Goal: Task Accomplishment & Management: Complete application form

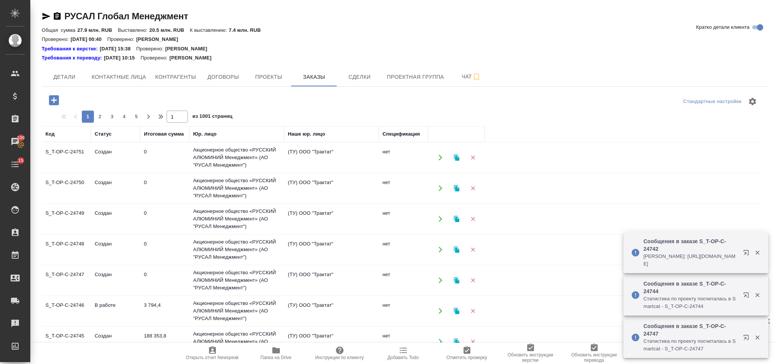
click at [59, 96] on icon "button" at bounding box center [53, 100] width 13 height 13
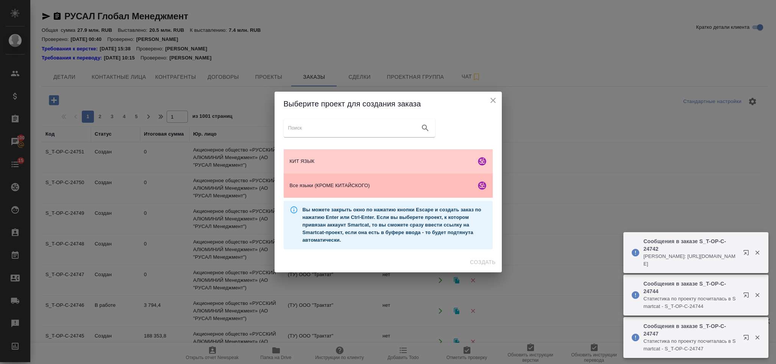
click at [320, 189] on span "Все языки (КРОМЕ КИТАЙСКОГО)" at bounding box center [381, 186] width 183 height 8
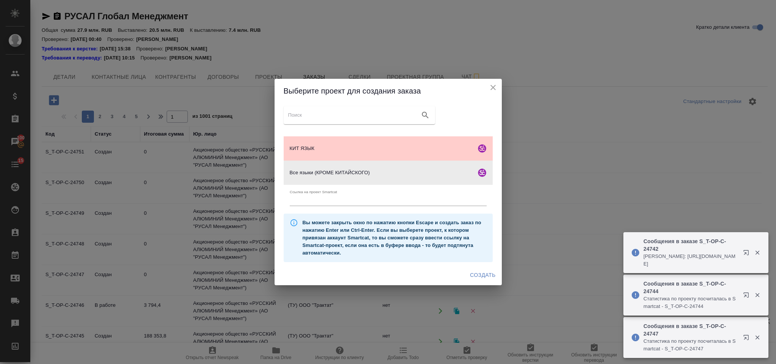
click at [482, 263] on div "КИТ ЯЗЫК Все языки (КРОМЕ КИТАЙСКОГО) Ссылка на проект Smartcat Вы можете закры…" at bounding box center [387, 184] width 227 height 162
click at [484, 271] on span "Создать" at bounding box center [482, 274] width 25 height 9
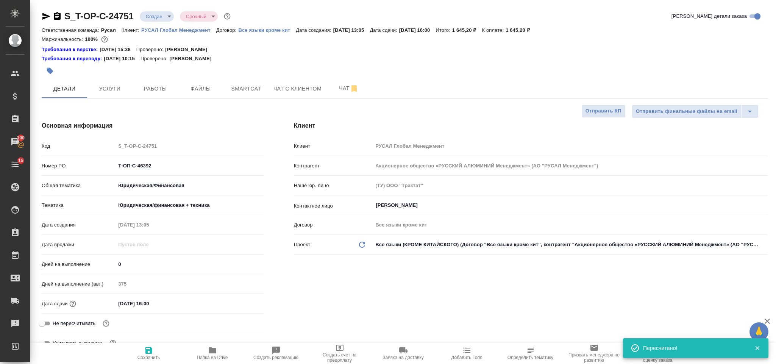
select select "RU"
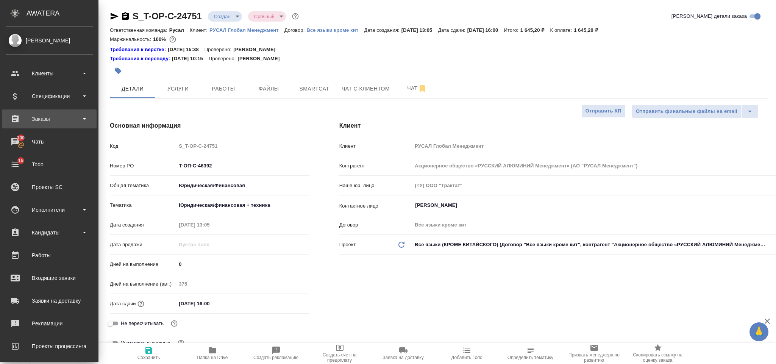
click at [44, 115] on div "Заказы" at bounding box center [49, 118] width 87 height 11
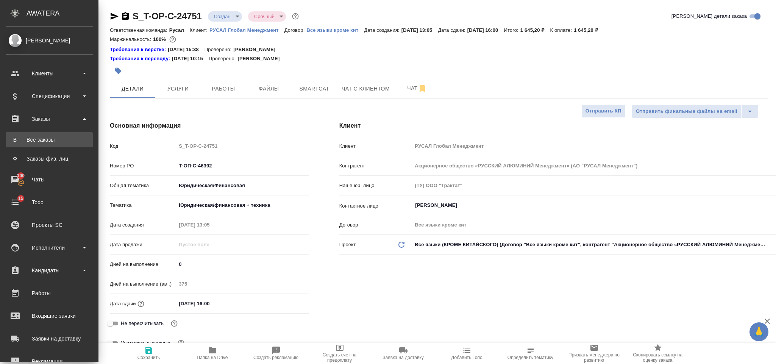
click at [48, 139] on div "Все заказы" at bounding box center [49, 140] width 80 height 8
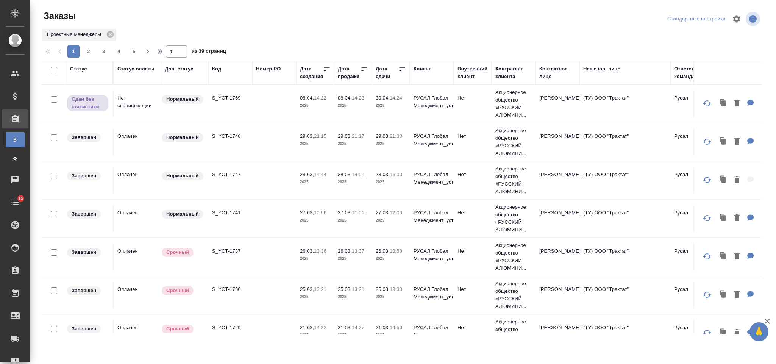
click at [217, 69] on div "Код" at bounding box center [216, 69] width 9 height 8
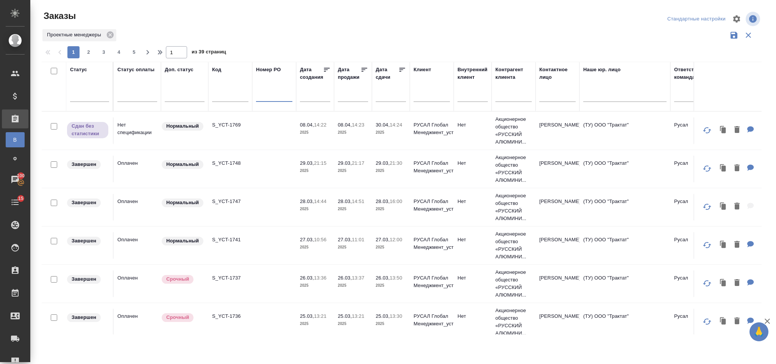
click at [268, 95] on input "text" at bounding box center [274, 96] width 36 height 9
paste input "Т-ОП-С-46286"
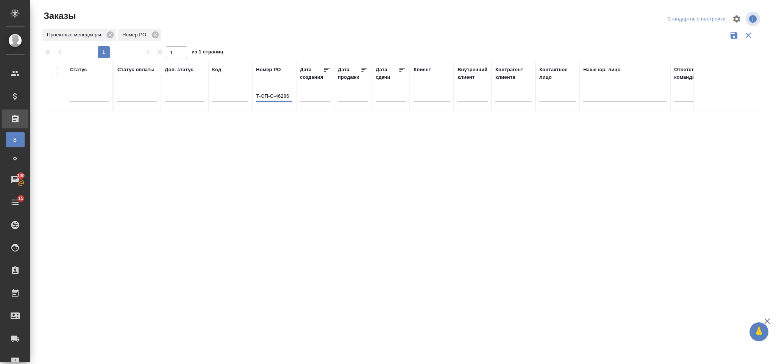
type input "Т-ОП-С-46286"
click at [109, 36] on icon at bounding box center [110, 35] width 8 height 8
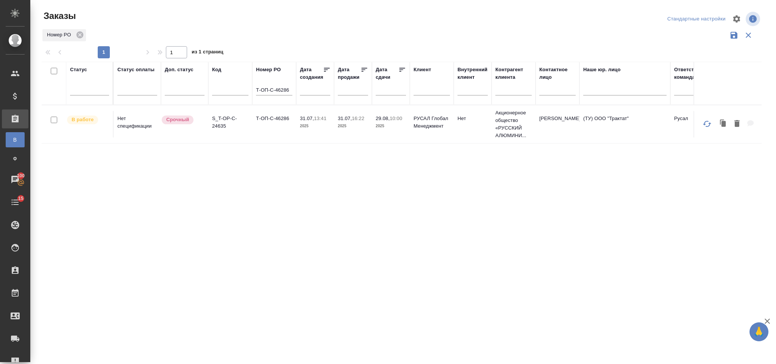
click at [271, 124] on td "Т-ОП-С-46286" at bounding box center [274, 124] width 44 height 27
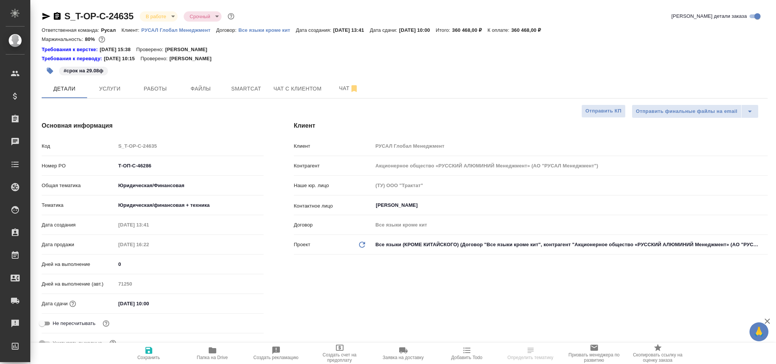
select select "RU"
click at [233, 91] on span "Smartcat" at bounding box center [246, 88] width 36 height 9
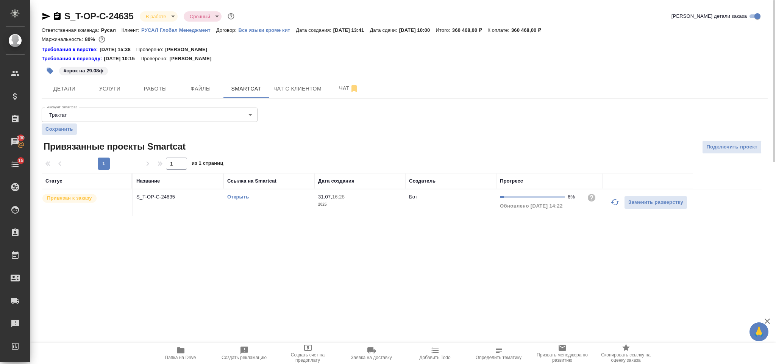
click at [612, 204] on icon "button" at bounding box center [615, 202] width 8 height 6
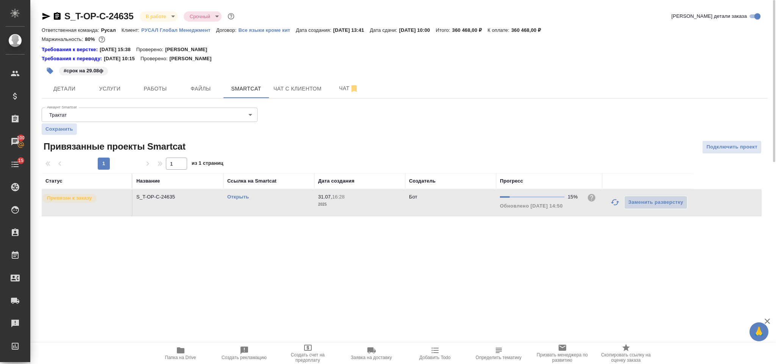
click at [239, 196] on link "Открыть" at bounding box center [238, 197] width 22 height 6
click at [76, 91] on span "Детали" at bounding box center [64, 88] width 36 height 9
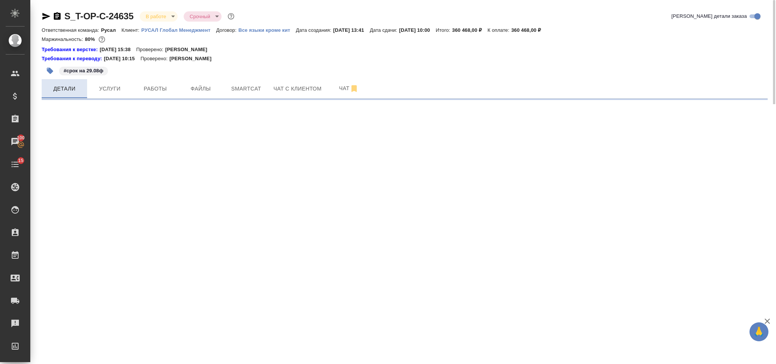
select select "RU"
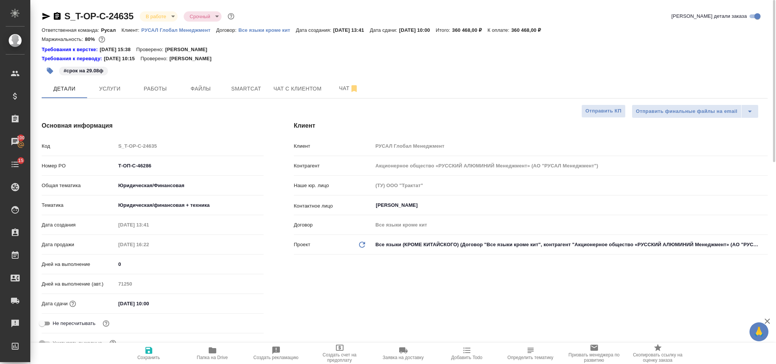
type textarea "x"
click at [182, 306] on input "29.08.2025 10:00" at bounding box center [148, 303] width 66 height 11
click at [240, 303] on icon "button" at bounding box center [241, 302] width 9 height 9
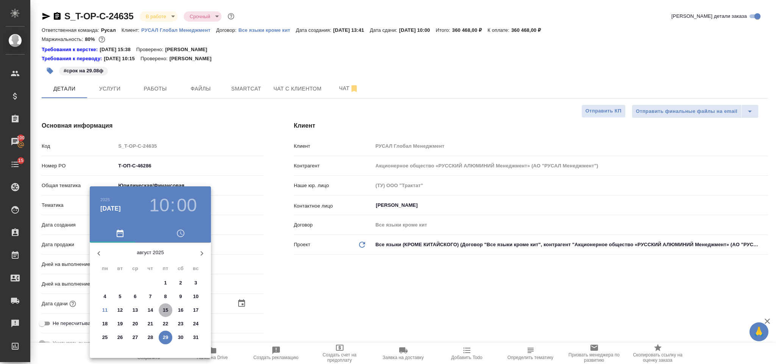
click at [163, 309] on p "15" at bounding box center [166, 310] width 6 height 8
type input "15.08.2025 10:00"
type textarea "x"
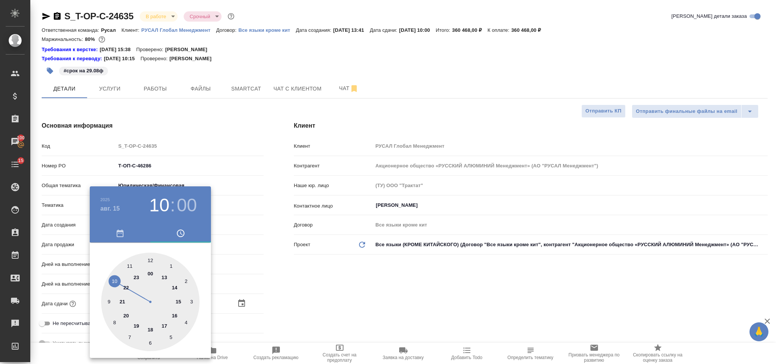
click at [173, 315] on div at bounding box center [150, 302] width 98 height 98
type input "15.08.2025 16:00"
type textarea "x"
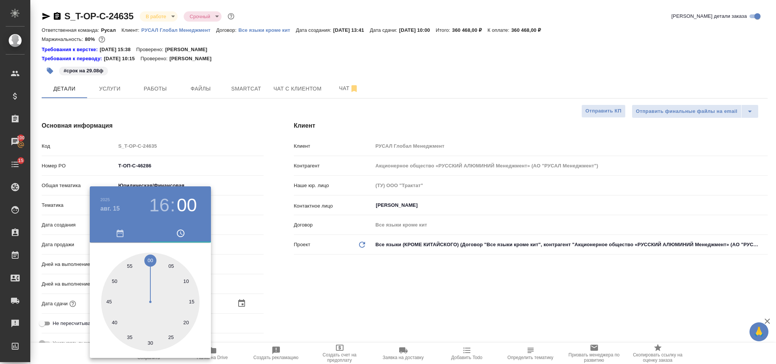
click at [148, 341] on div at bounding box center [150, 302] width 98 height 98
type input "15.08.2025 16:30"
type textarea "x"
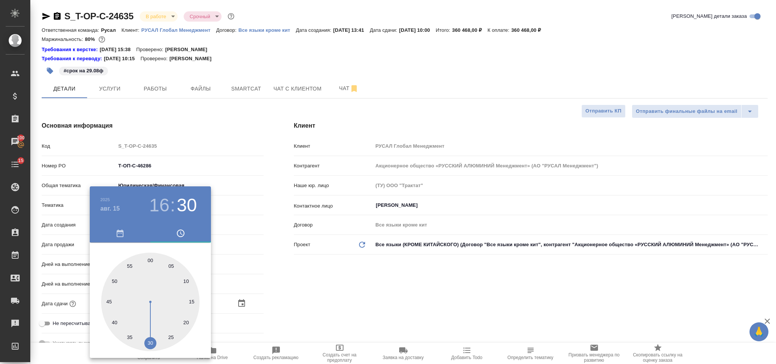
click at [187, 202] on h3 "30" at bounding box center [187, 205] width 20 height 21
click at [151, 257] on div at bounding box center [150, 302] width 98 height 98
type input "15.08.2025 16:00"
type textarea "x"
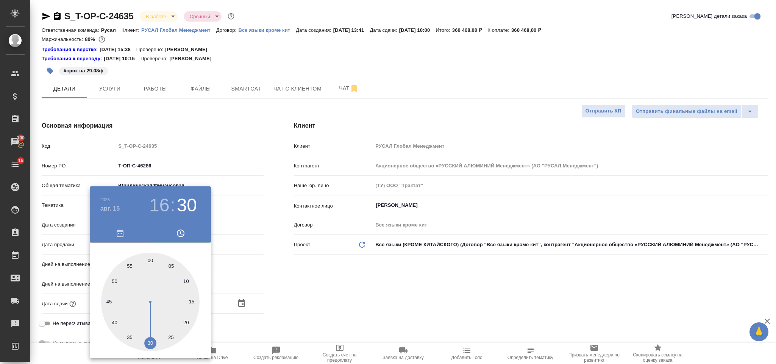
type textarea "x"
click at [323, 266] on div at bounding box center [388, 182] width 776 height 364
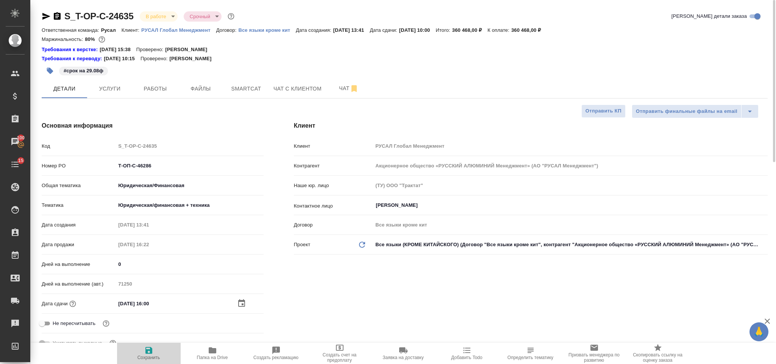
click at [159, 350] on span "Сохранить" at bounding box center [149, 353] width 55 height 14
type textarea "x"
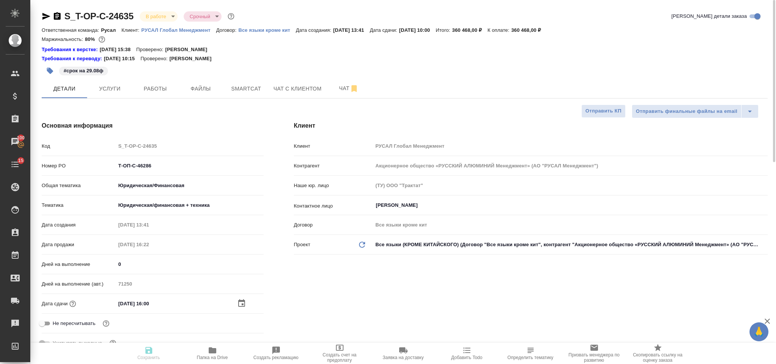
type textarea "x"
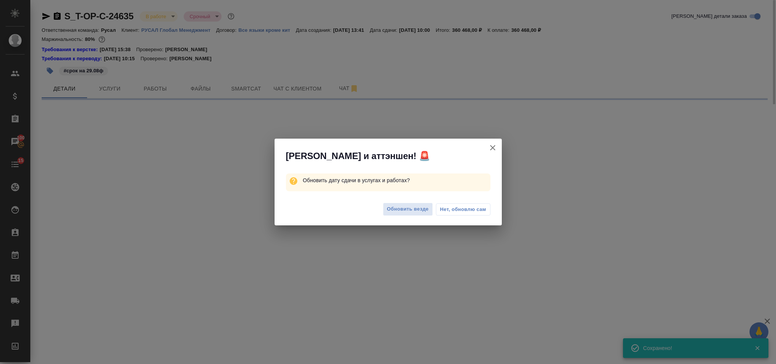
select select "RU"
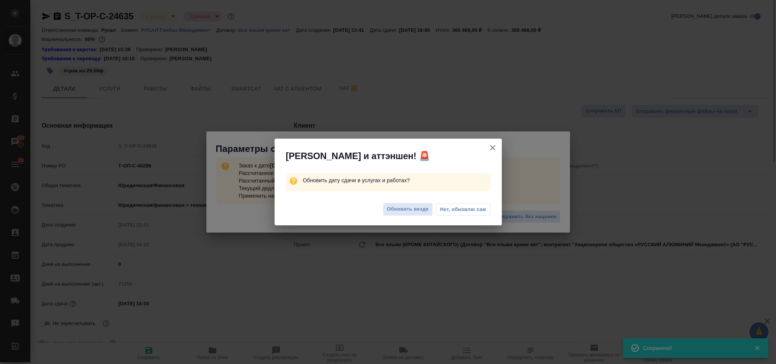
click at [454, 212] on span "Нет, обновлю сам" at bounding box center [463, 210] width 46 height 8
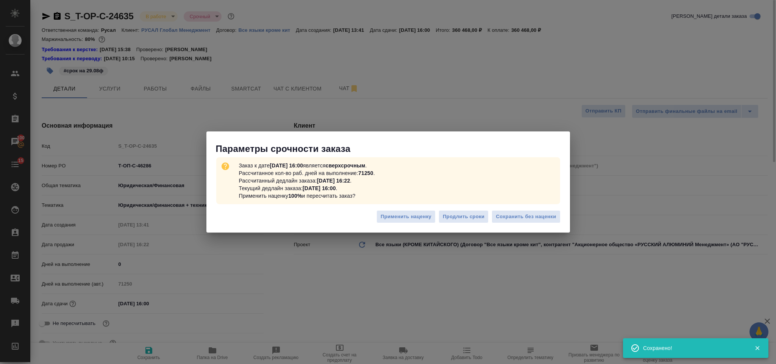
type textarea "x"
click at [513, 218] on span "Сохранить без наценки" at bounding box center [526, 216] width 60 height 9
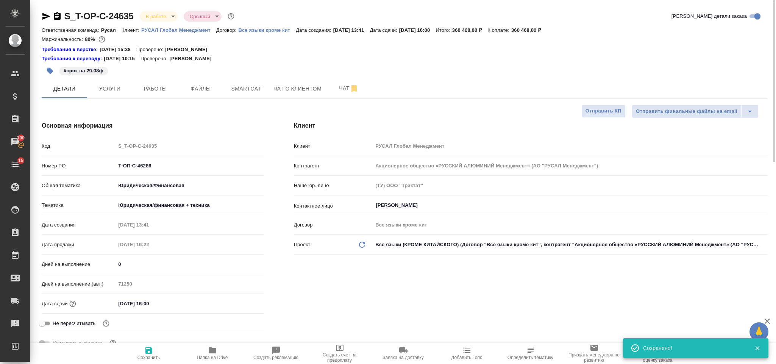
type textarea "x"
select select "RU"
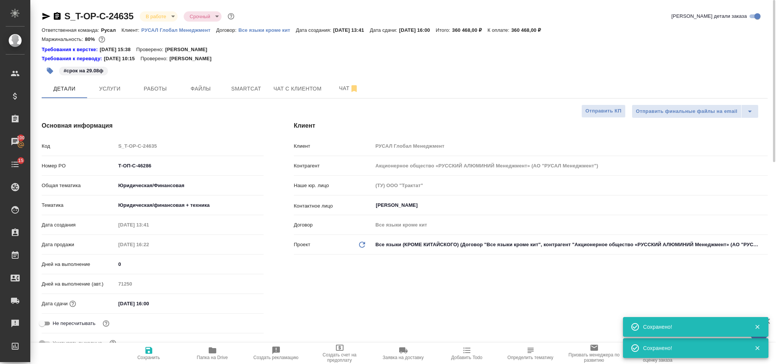
type textarea "x"
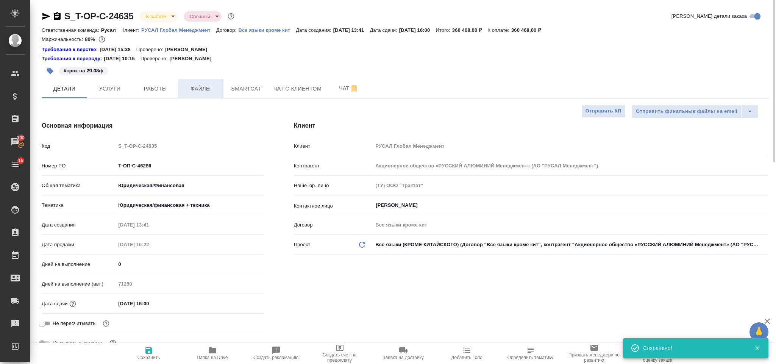
type textarea "x"
click at [50, 70] on icon "button" at bounding box center [50, 71] width 6 height 6
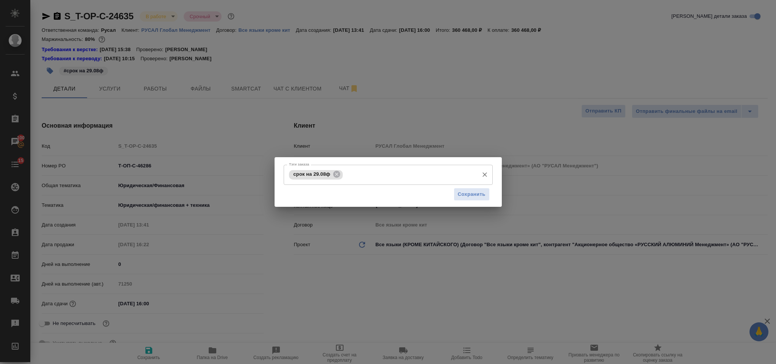
click at [370, 177] on input "Тэги заказа" at bounding box center [410, 174] width 130 height 13
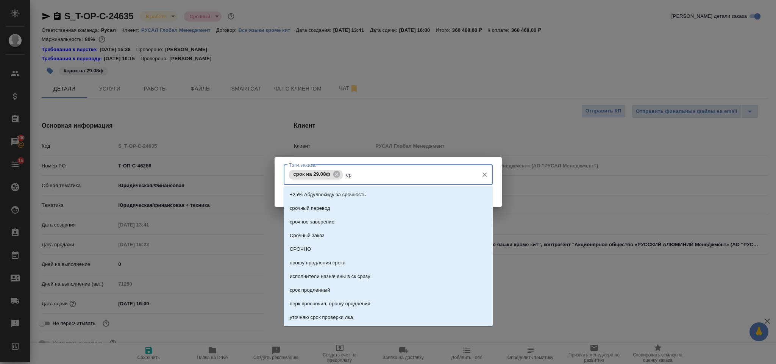
type input "с"
type input "п"
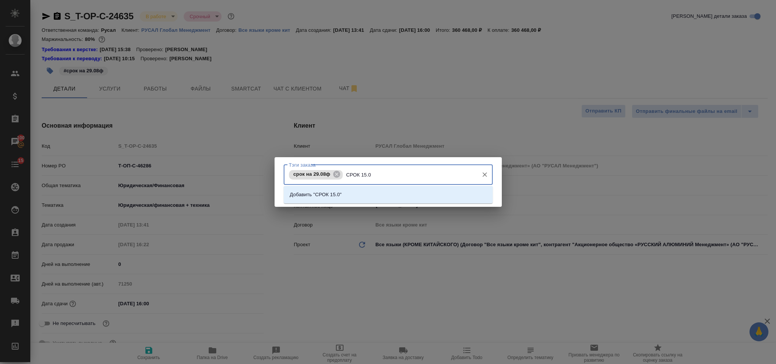
type input "СРОК 15.08"
click at [365, 191] on li "Добавить "СРОК 15.08"" at bounding box center [388, 195] width 209 height 14
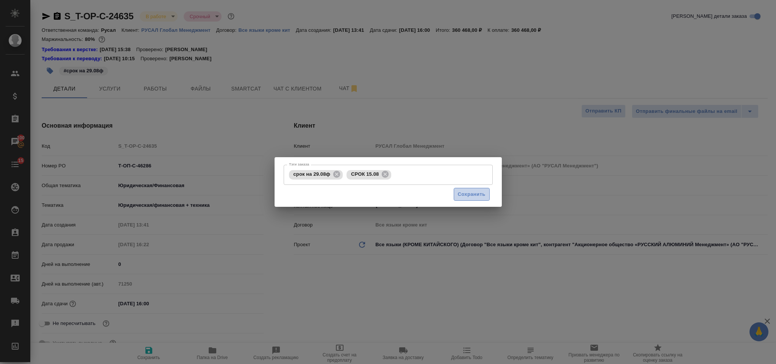
click at [459, 196] on span "Сохранить" at bounding box center [472, 194] width 28 height 9
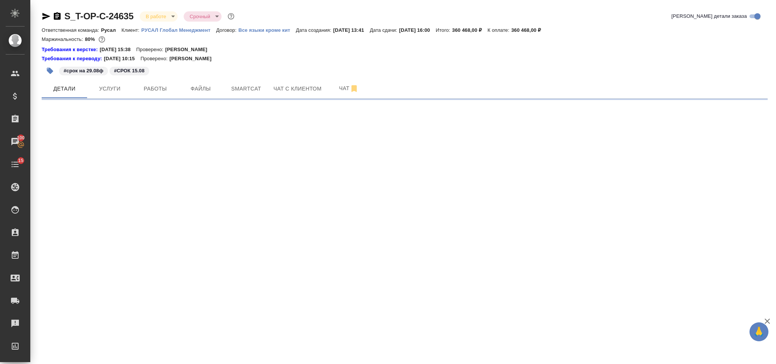
select select "RU"
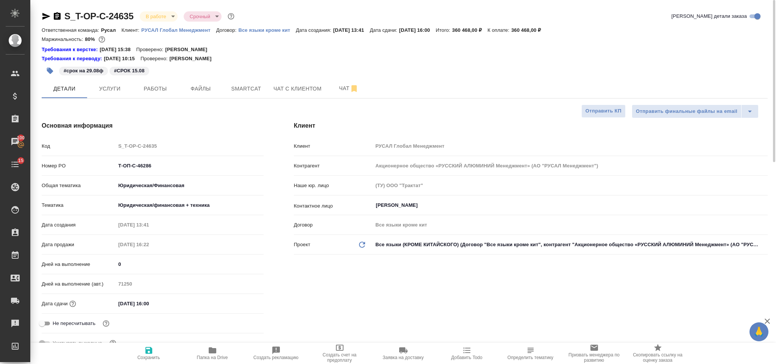
type textarea "x"
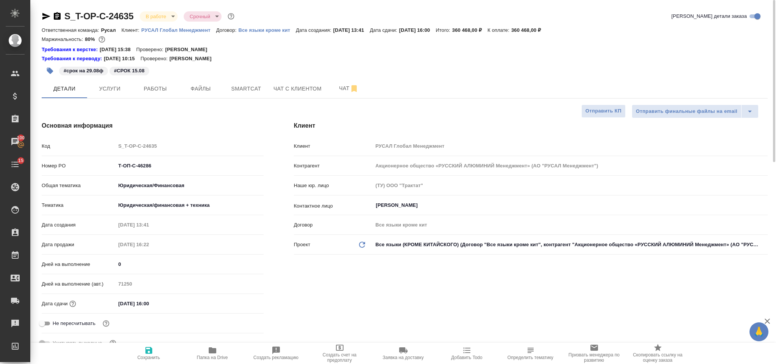
type textarea "x"
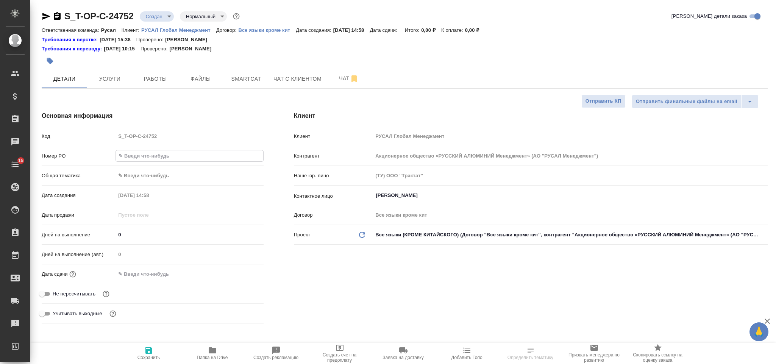
select select "RU"
type input "Т-ОП-С-46393"
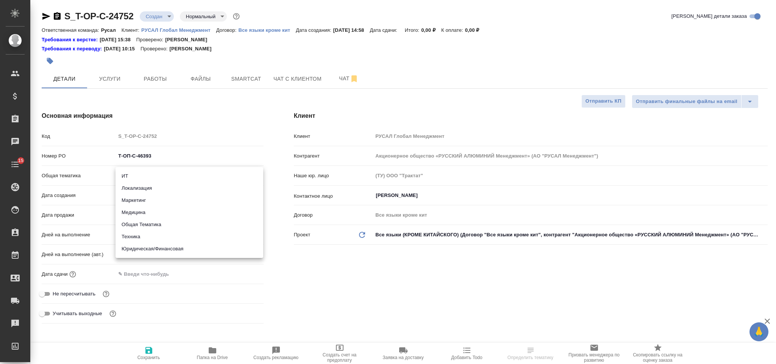
click at [184, 174] on body "🙏 .cls-1 fill:#fff; AWATERA Gorlenko Yuliua Клиенты Спецификации Заказы Чаты 15…" at bounding box center [388, 182] width 776 height 364
drag, startPoint x: 181, startPoint y: 245, endPoint x: 182, endPoint y: 228, distance: 17.9
click at [181, 245] on li "Юридическая/Финансовая" at bounding box center [189, 249] width 148 height 12
type input "yr-fn"
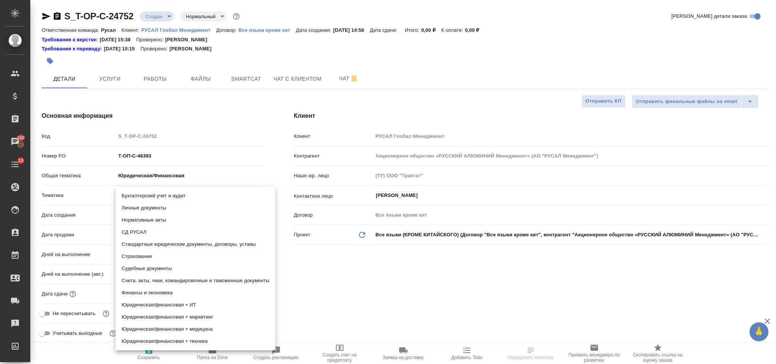
click at [171, 194] on body "🙏 .cls-1 fill:#fff; AWATERA Gorlenko Yuliua Клиенты Спецификации Заказы 100 Чат…" at bounding box center [388, 182] width 776 height 364
click at [190, 242] on li "Стандартные юридические документы, договоры, уставы" at bounding box center [195, 244] width 160 height 12
type input "5f647205b73bc97568ca66bf"
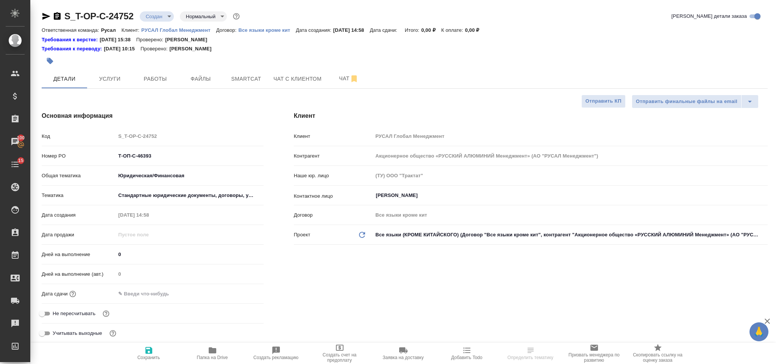
click at [161, 298] on input "text" at bounding box center [148, 293] width 66 height 11
click at [242, 290] on icon "button" at bounding box center [241, 292] width 9 height 9
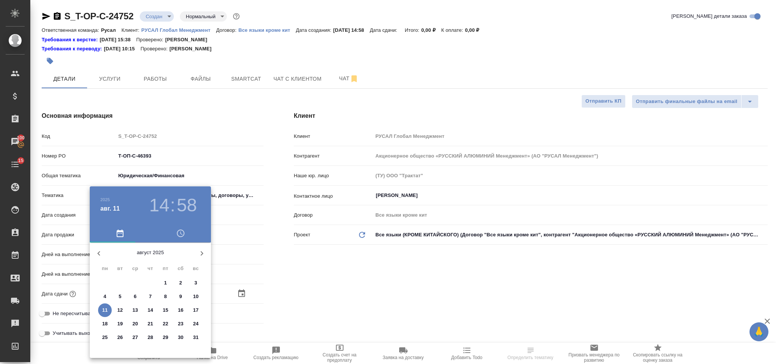
click at [153, 309] on p "14" at bounding box center [151, 310] width 6 height 8
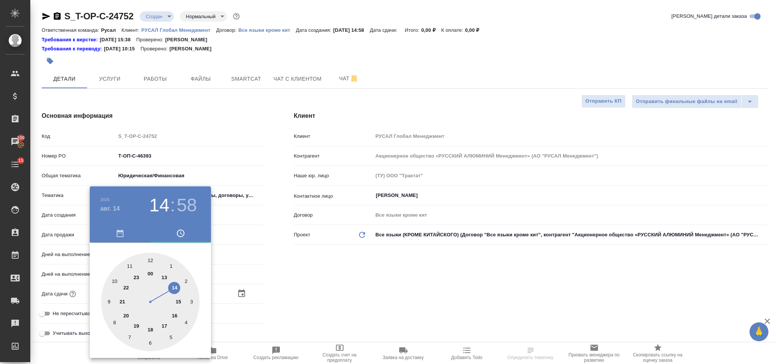
type input "14.08.2025 14:58"
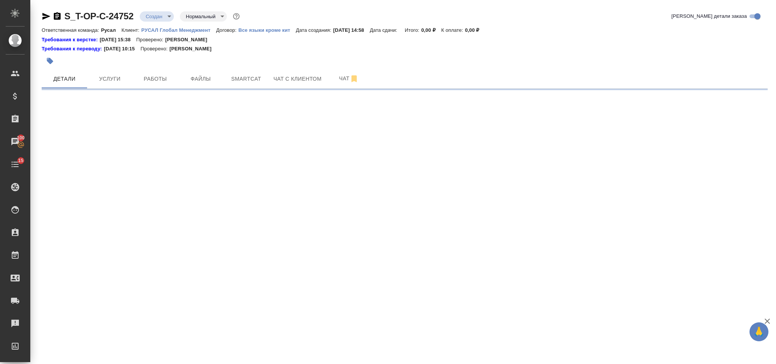
select select "RU"
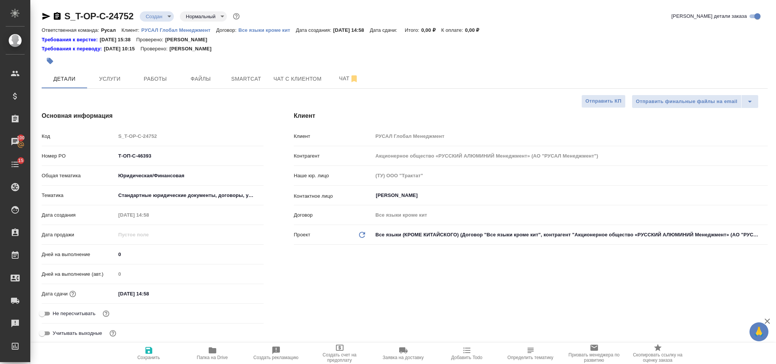
type textarea "x"
click at [167, 295] on input "14.08.2025 14:58" at bounding box center [149, 293] width 66 height 11
click at [238, 292] on icon "button" at bounding box center [241, 292] width 9 height 9
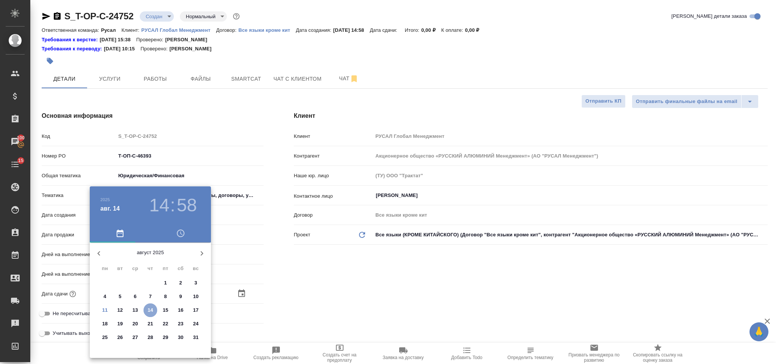
click at [146, 308] on span "14" at bounding box center [150, 310] width 14 height 8
type textarea "x"
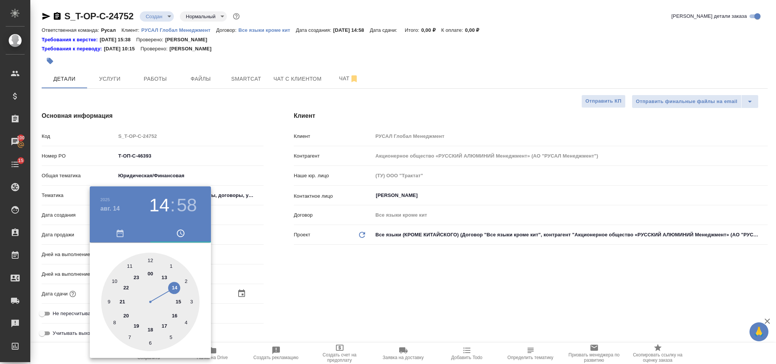
click at [165, 322] on div at bounding box center [150, 302] width 98 height 98
type input "14.08.2025 17:58"
type textarea "x"
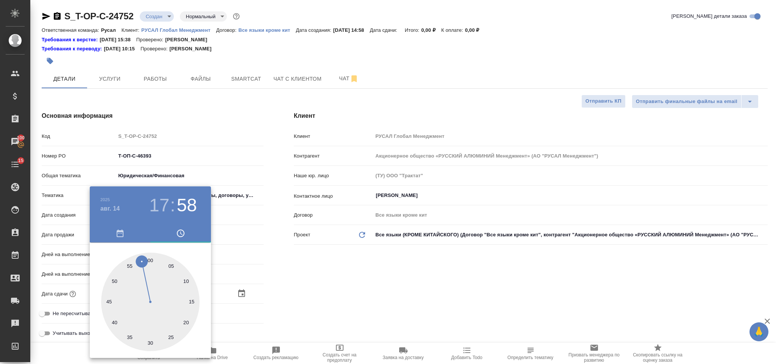
click at [148, 259] on div at bounding box center [150, 302] width 98 height 98
type input "14.08.2025 17:00"
type textarea "x"
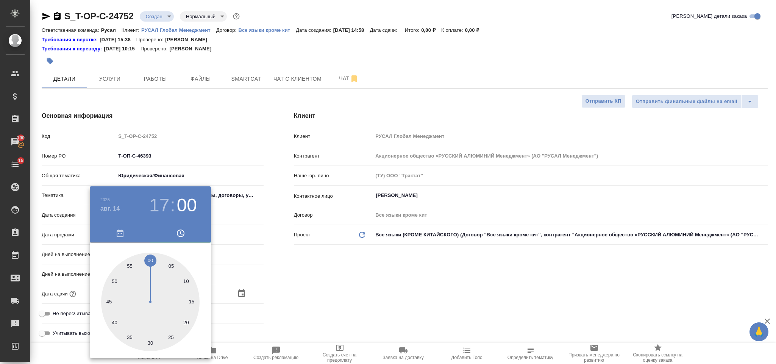
click at [346, 300] on div at bounding box center [388, 182] width 776 height 364
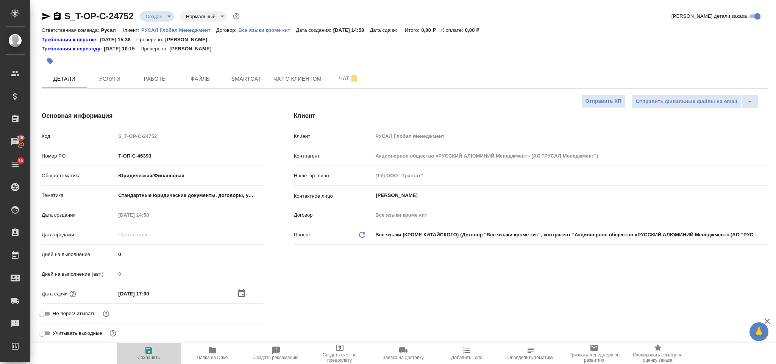
click at [149, 354] on icon "button" at bounding box center [148, 350] width 7 height 7
type textarea "x"
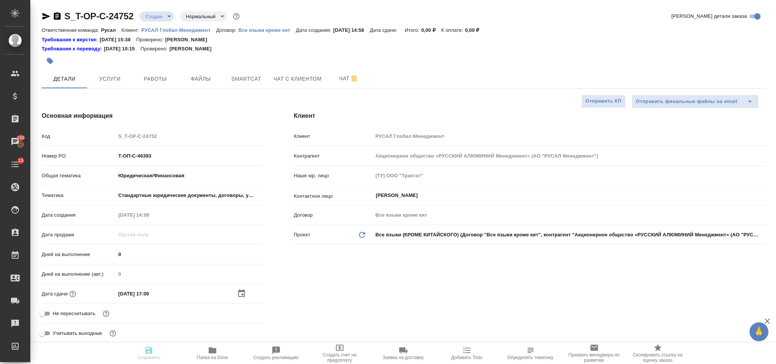
type textarea "x"
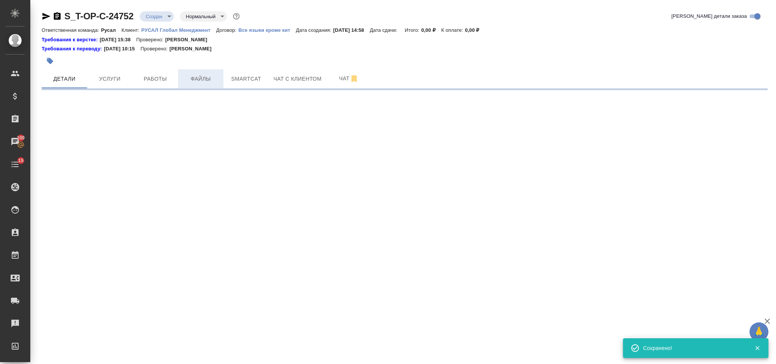
select select "RU"
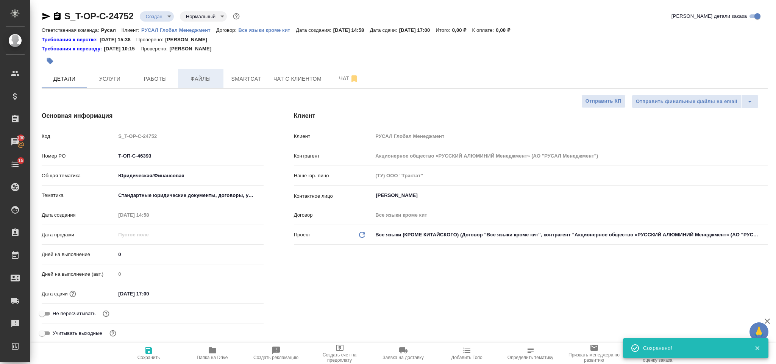
type textarea "x"
click at [209, 73] on button "Файлы" at bounding box center [200, 78] width 45 height 19
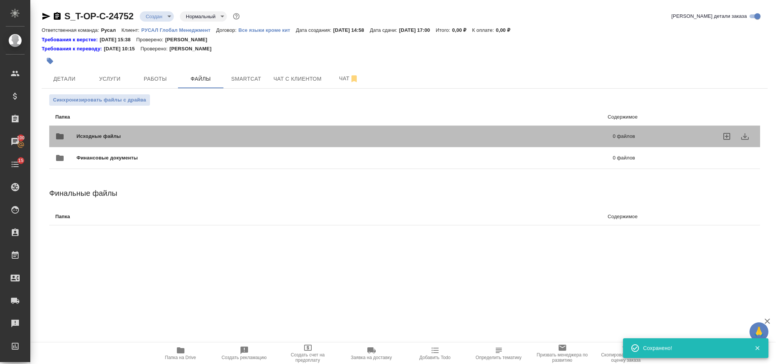
click at [181, 139] on span "Исходные файлы" at bounding box center [221, 137] width 290 height 8
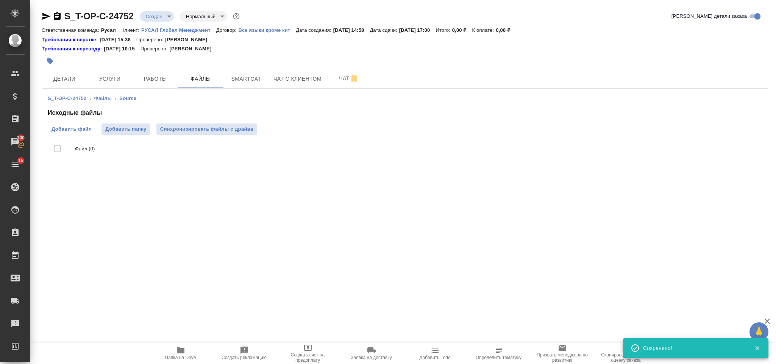
click at [89, 131] on span "Добавить файл" at bounding box center [71, 129] width 40 height 8
click at [0, 0] on input "Добавить файл" at bounding box center [0, 0] width 0 height 0
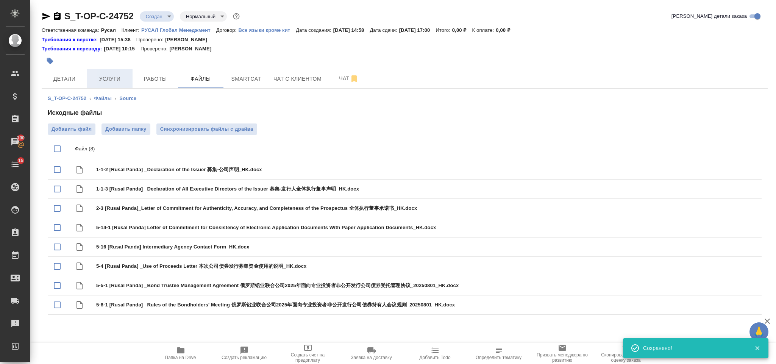
click at [123, 78] on span "Услуги" at bounding box center [110, 78] width 36 height 9
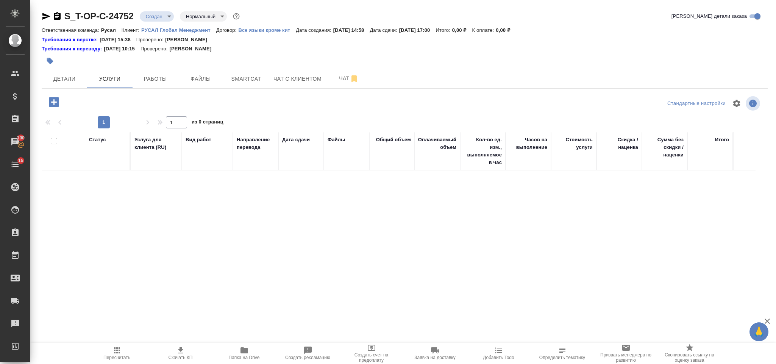
click at [55, 100] on icon "button" at bounding box center [54, 102] width 10 height 10
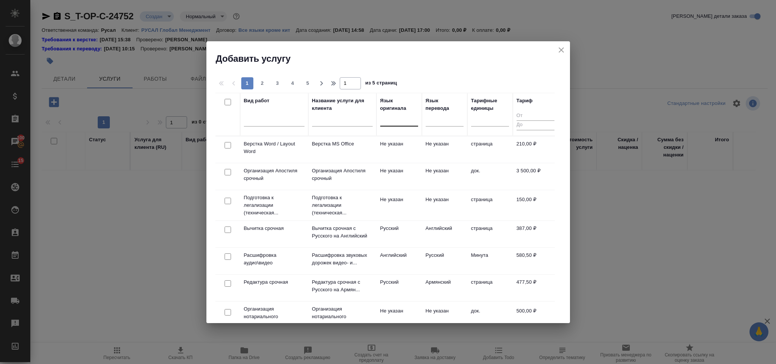
click at [394, 112] on div at bounding box center [399, 119] width 38 height 14
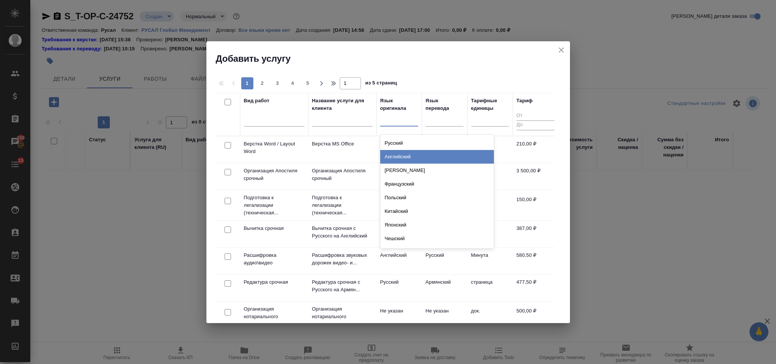
click at [416, 157] on div "Английский" at bounding box center [437, 157] width 114 height 14
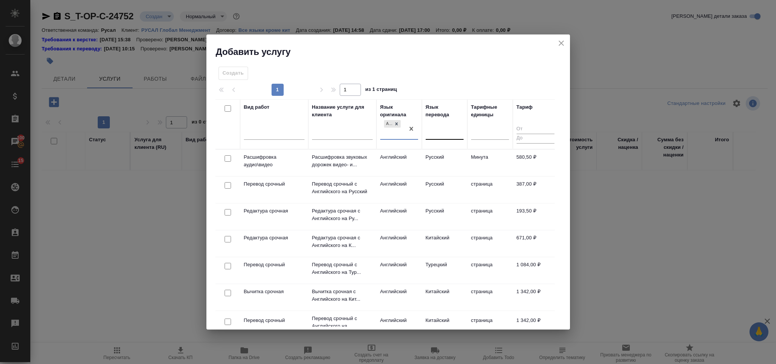
click at [439, 129] on div at bounding box center [445, 131] width 38 height 11
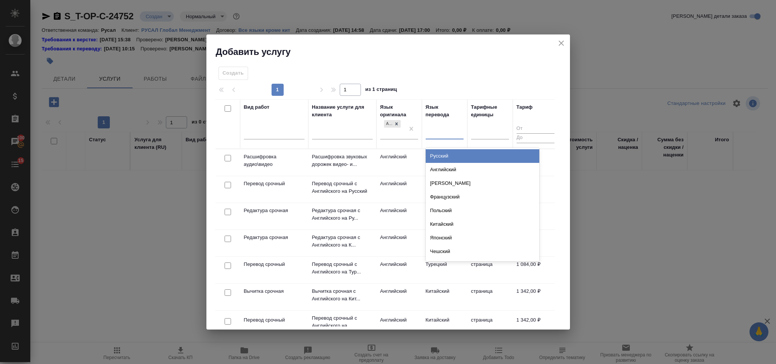
click at [445, 152] on div "Русский" at bounding box center [483, 156] width 114 height 14
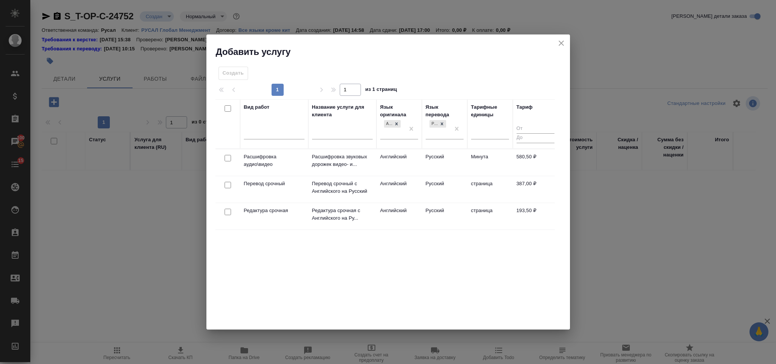
click at [226, 184] on input "checkbox" at bounding box center [227, 185] width 6 height 6
checkbox input "true"
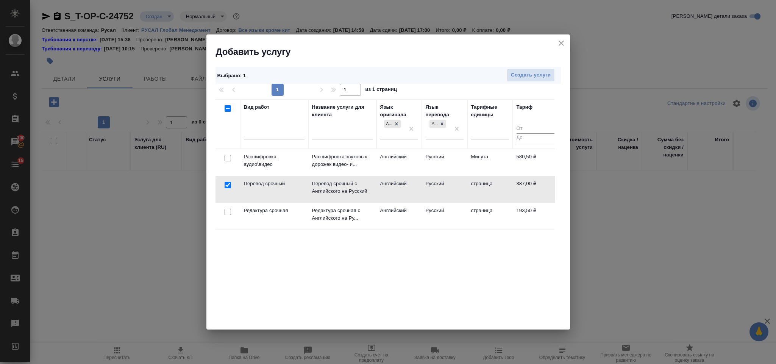
click at [226, 212] on input "checkbox" at bounding box center [227, 212] width 6 height 6
checkbox input "true"
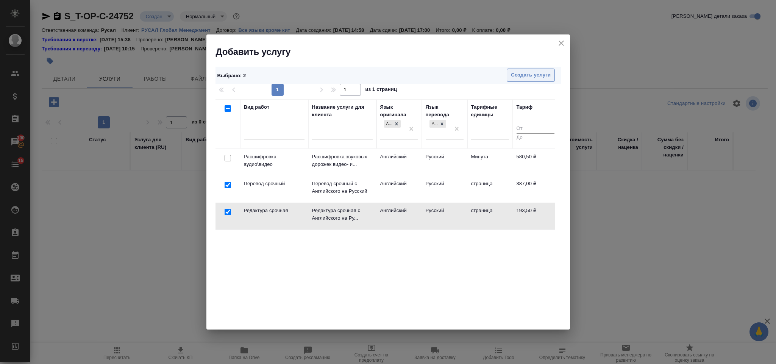
click at [525, 80] on button "Создать услуги" at bounding box center [531, 75] width 48 height 13
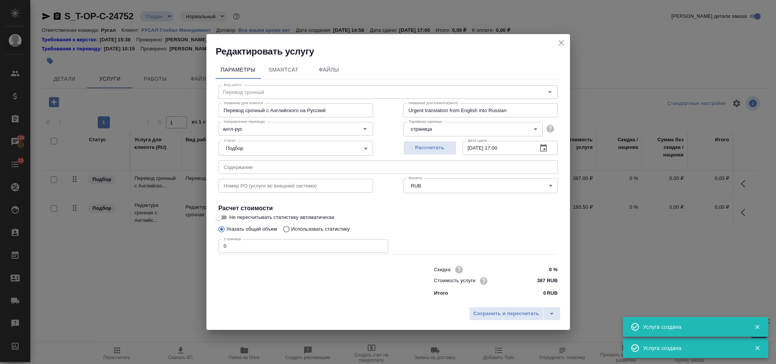
type input "Перевод срочный"
type input "Перевод срочный с Английского на Русский"
type input "Urgent translation from English into Russian"
type input "387 RUB"
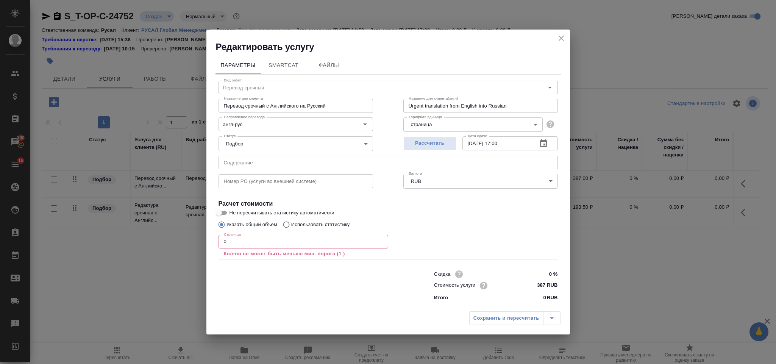
click at [247, 156] on input "text" at bounding box center [387, 163] width 339 height 14
paste input "1-1-2 [Rusal Panda] _Declaration of the Issuer 募集-公司声明_HK"
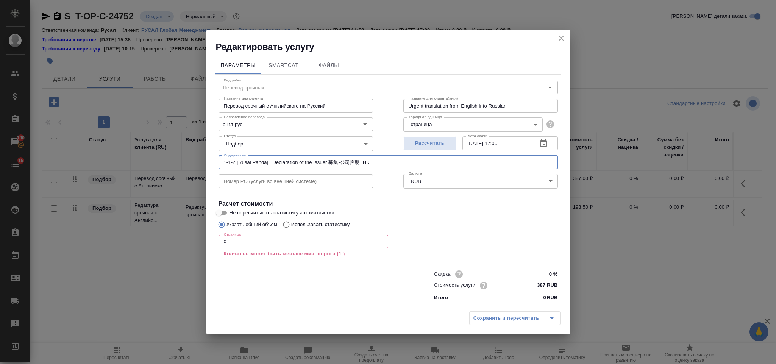
type input "1-1-2 [Rusal Panda] _Declaration of the Issuer 募集-公司声明_HK"
click at [256, 242] on input "0" at bounding box center [303, 242] width 170 height 14
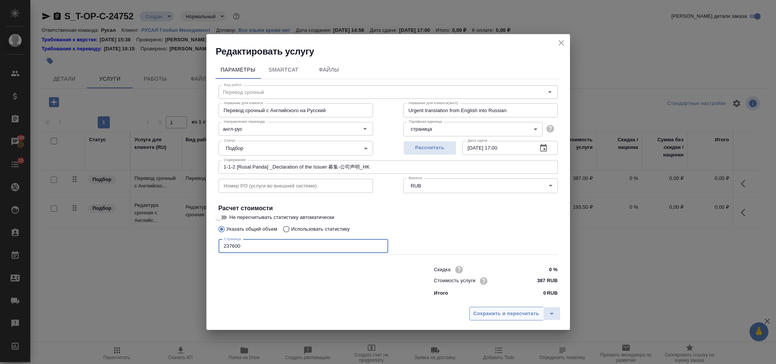
type input "237600"
click at [485, 309] on span "Сохранить и пересчитать" at bounding box center [506, 313] width 66 height 9
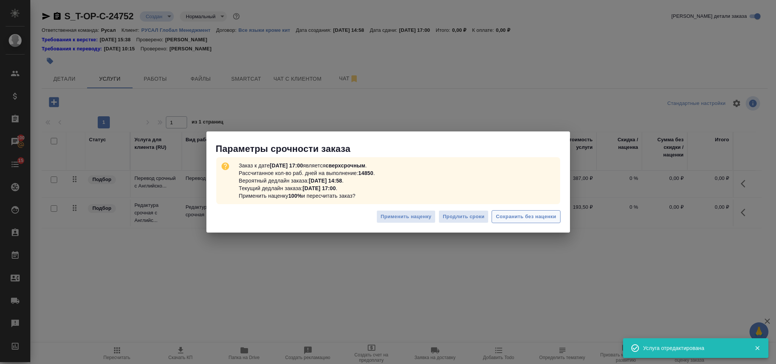
click at [533, 217] on span "Сохранить без наценки" at bounding box center [526, 216] width 60 height 9
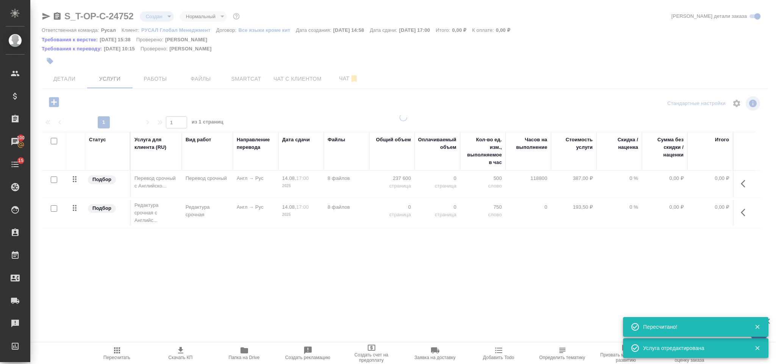
type input "urgent"
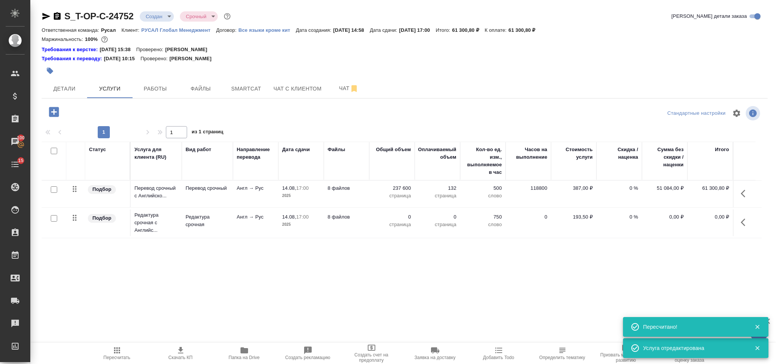
click at [745, 222] on icon "button" at bounding box center [744, 222] width 9 height 9
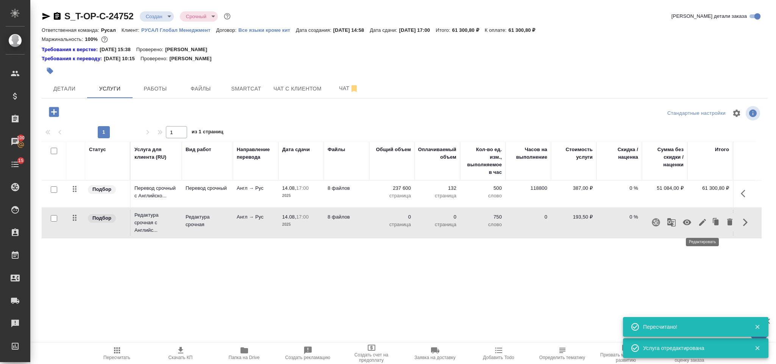
click at [700, 226] on icon "button" at bounding box center [702, 222] width 7 height 7
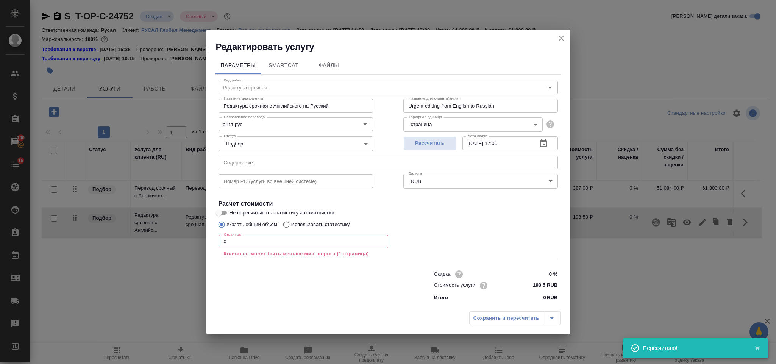
click at [313, 239] on input "0" at bounding box center [303, 242] width 170 height 14
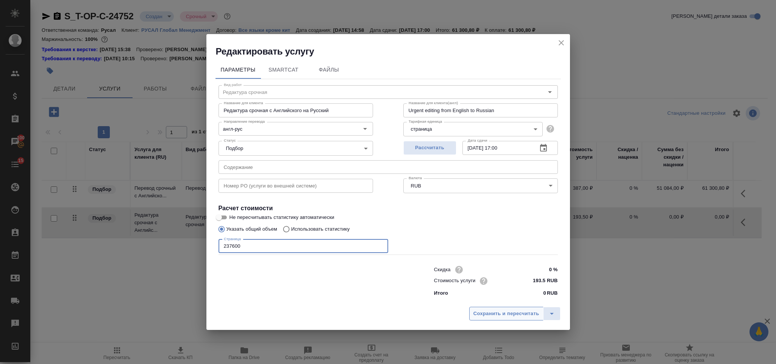
type input "237600"
click at [502, 312] on span "Сохранить и пересчитать" at bounding box center [506, 313] width 66 height 9
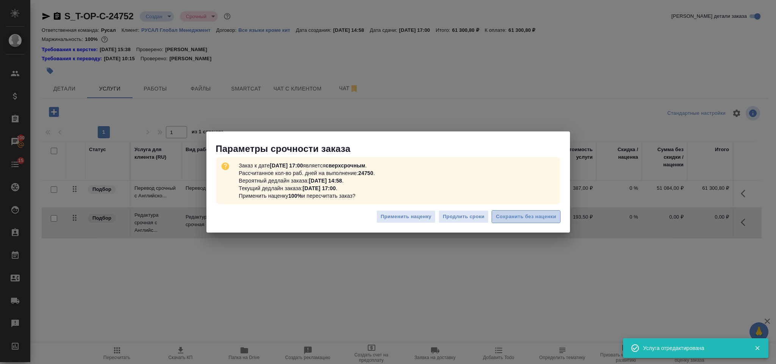
click at [515, 217] on span "Сохранить без наценки" at bounding box center [526, 216] width 60 height 9
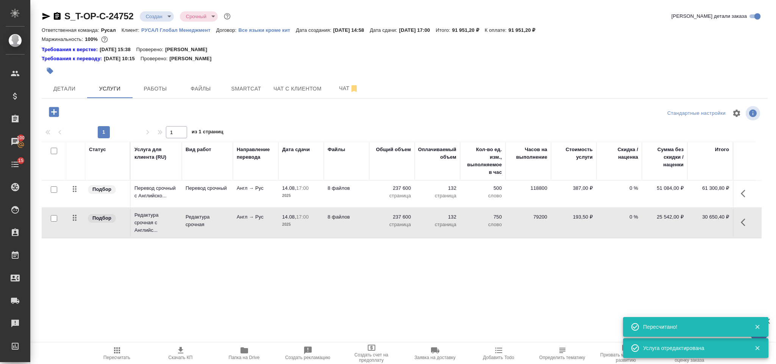
click at [51, 109] on icon "button" at bounding box center [54, 112] width 10 height 10
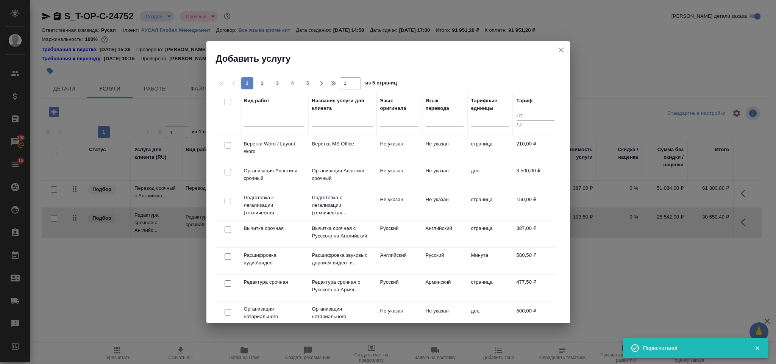
click at [228, 142] on input "checkbox" at bounding box center [227, 145] width 6 height 6
checkbox input "true"
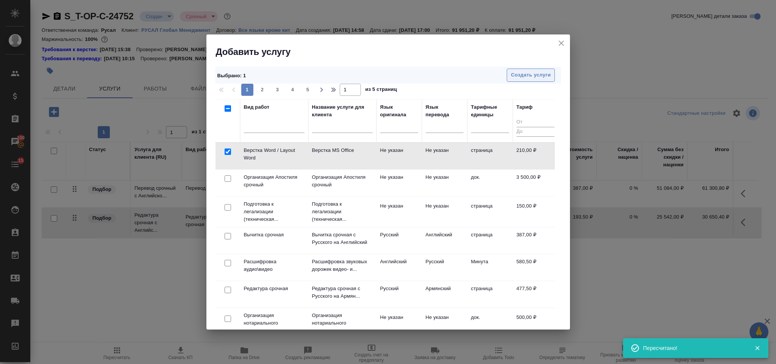
click at [513, 79] on span "Создать услуги" at bounding box center [531, 75] width 40 height 9
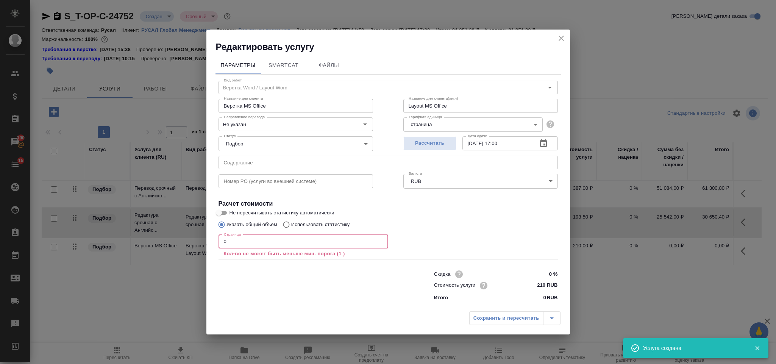
click at [251, 245] on input "0" at bounding box center [303, 242] width 170 height 14
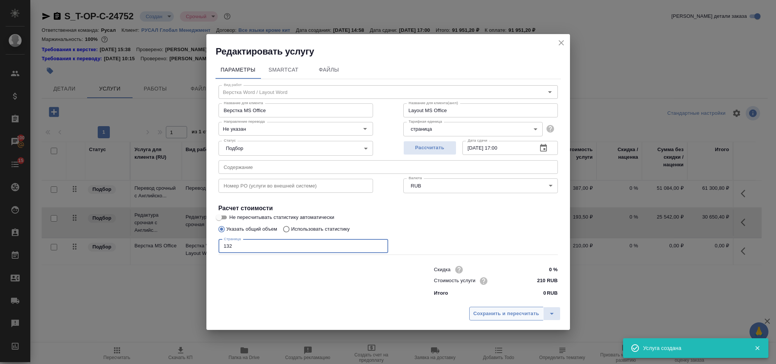
type input "132"
click at [498, 310] on span "Сохранить и пересчитать" at bounding box center [506, 313] width 66 height 9
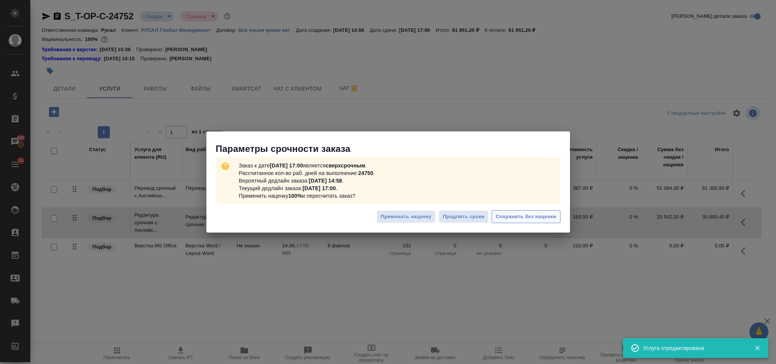
click at [511, 217] on span "Сохранить без наценки" at bounding box center [526, 216] width 60 height 9
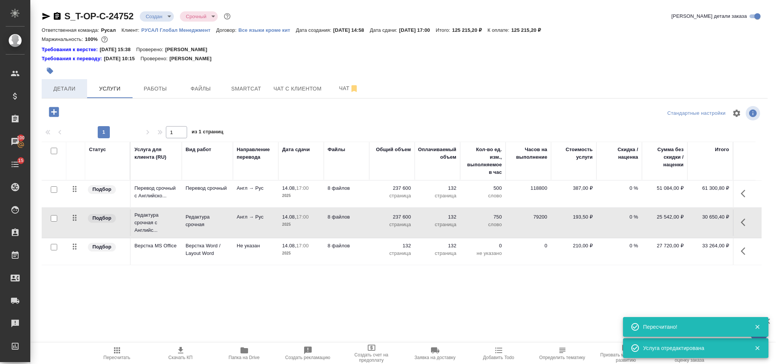
click at [64, 88] on span "Детали" at bounding box center [64, 88] width 36 height 9
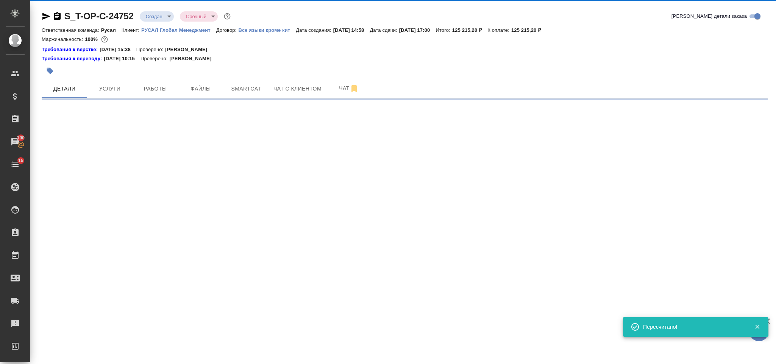
select select "RU"
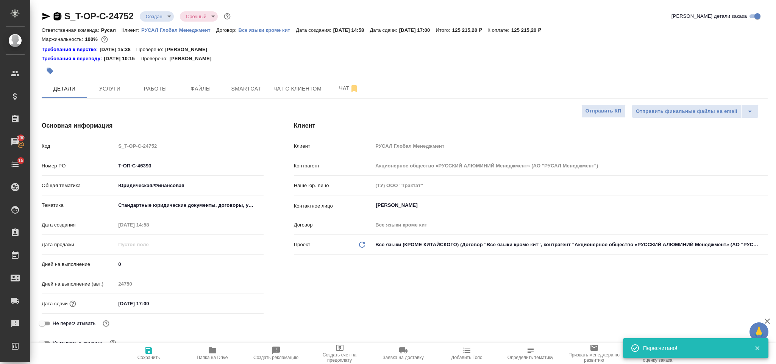
type textarea "x"
click at [59, 13] on icon "button" at bounding box center [57, 16] width 7 height 8
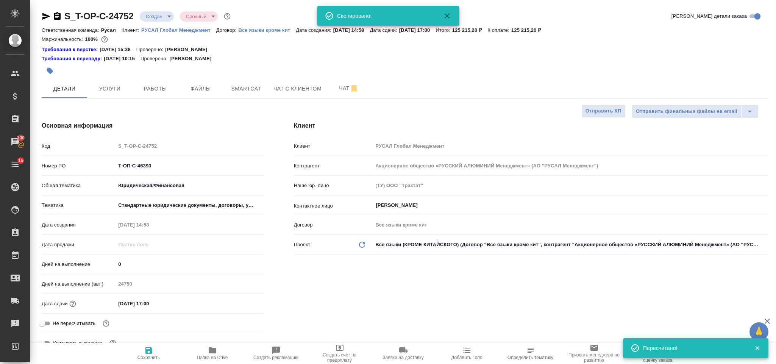
type textarea "x"
